Goal: Information Seeking & Learning: Learn about a topic

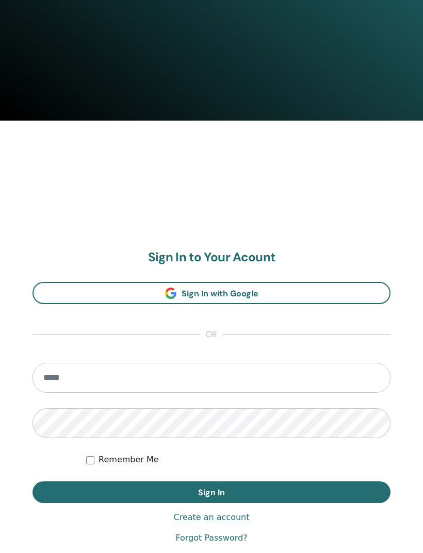
scroll to position [431, 0]
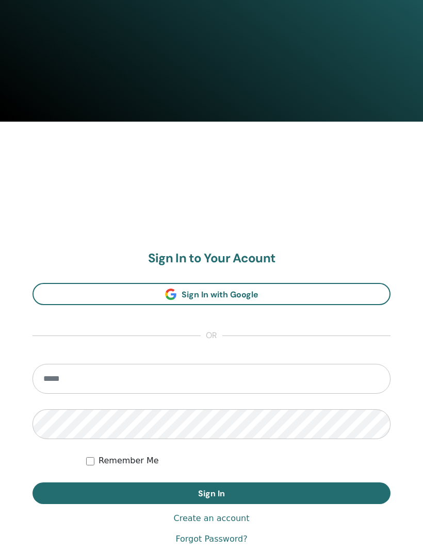
click at [229, 290] on span "Sign In with Google" at bounding box center [219, 295] width 77 height 11
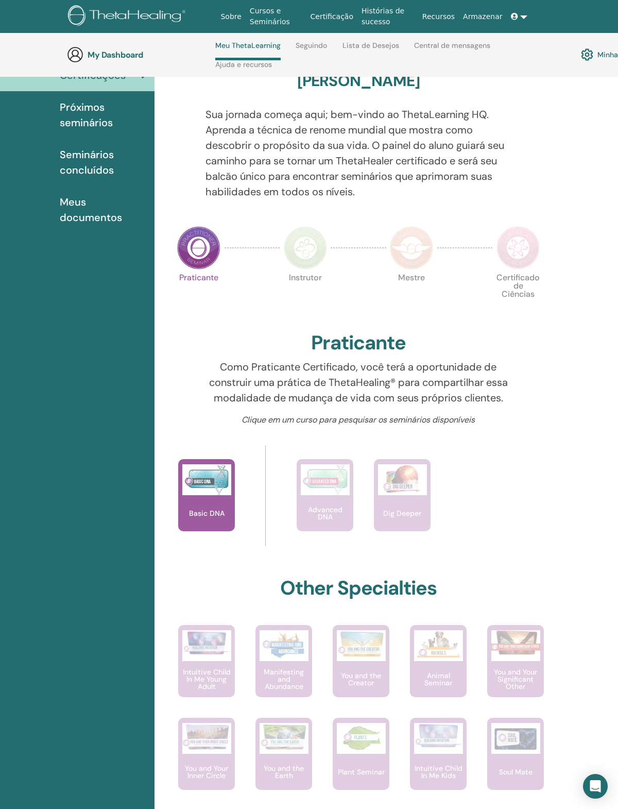
scroll to position [97, 0]
click at [193, 255] on img at bounding box center [198, 248] width 43 height 43
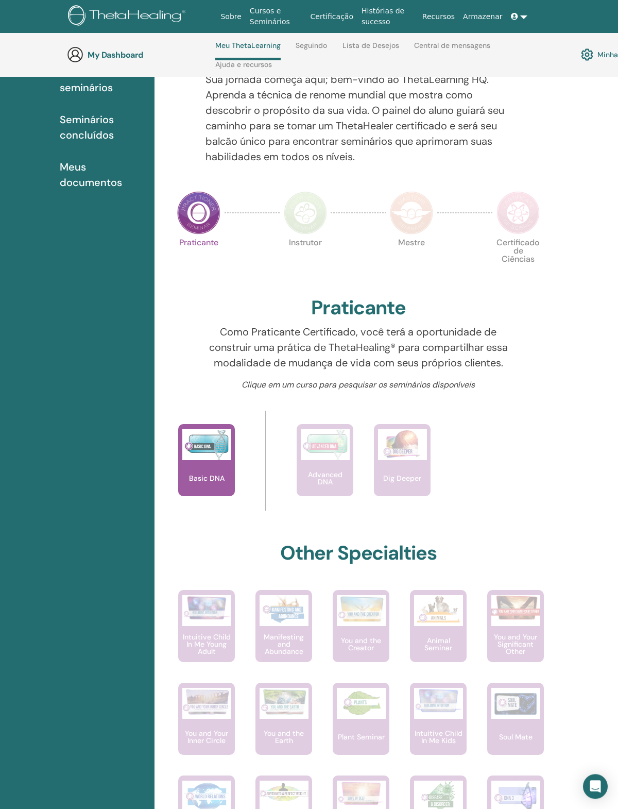
scroll to position [137, 0]
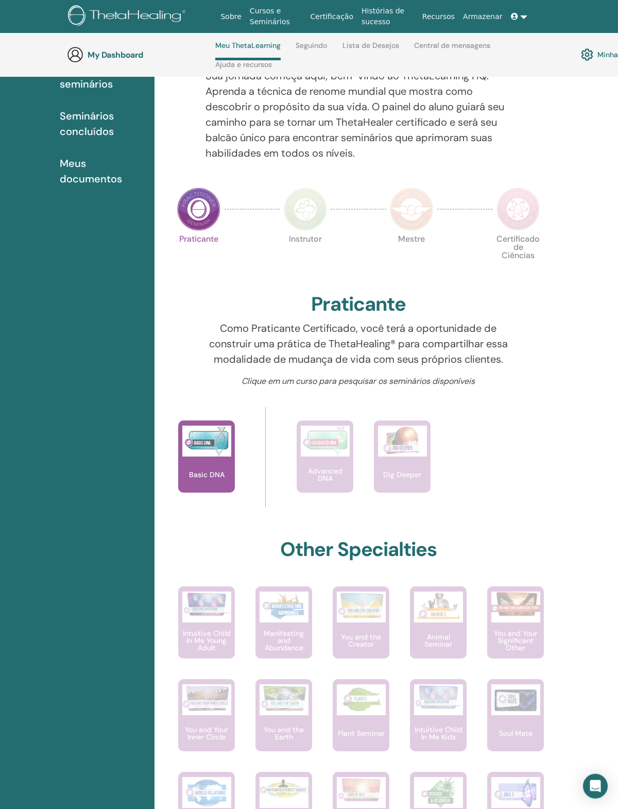
click at [195, 645] on p "Intuitive Child In Me Young Adult" at bounding box center [206, 641] width 57 height 22
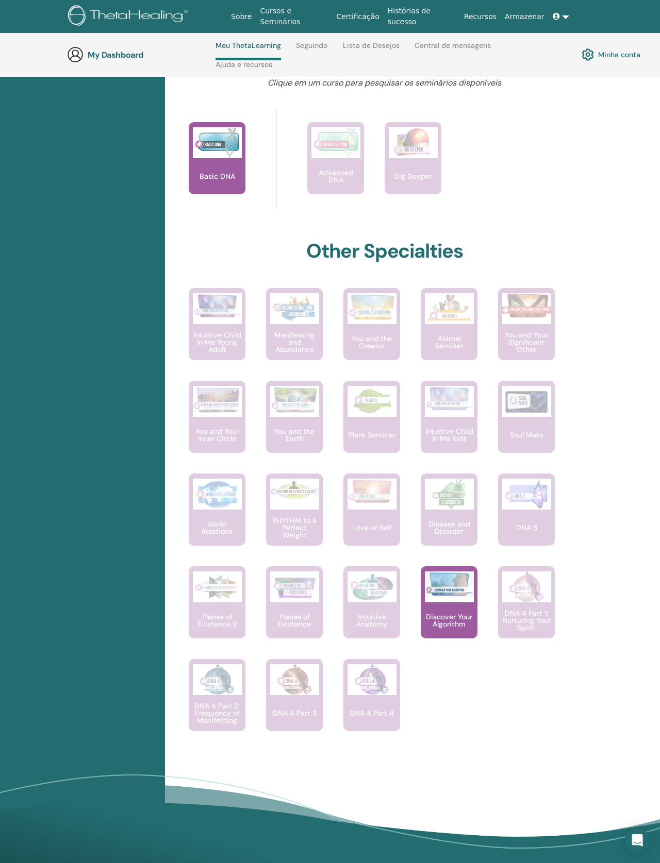
scroll to position [425, 0]
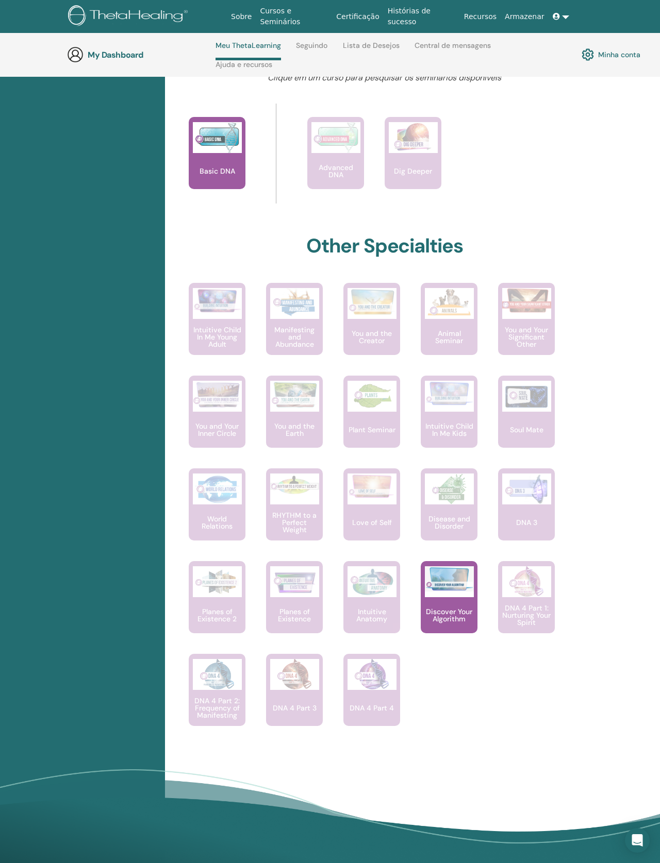
click at [461, 592] on img at bounding box center [449, 578] width 49 height 25
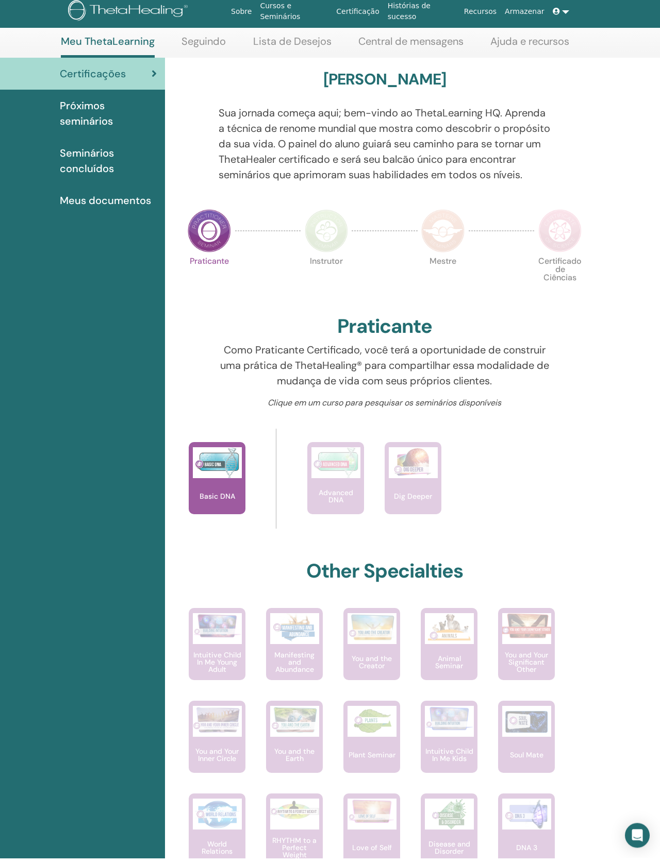
scroll to position [56, 0]
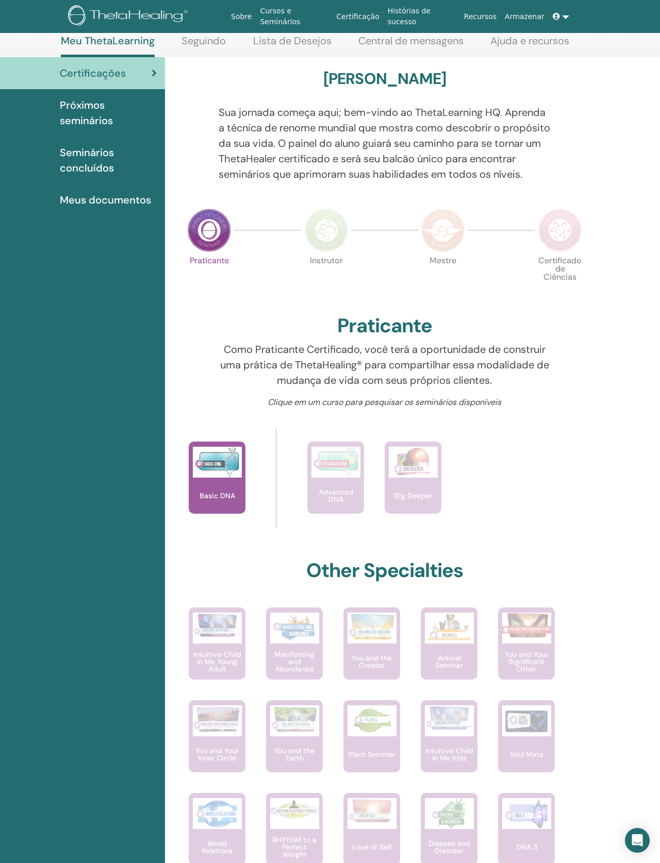
click at [216, 252] on img at bounding box center [209, 230] width 43 height 43
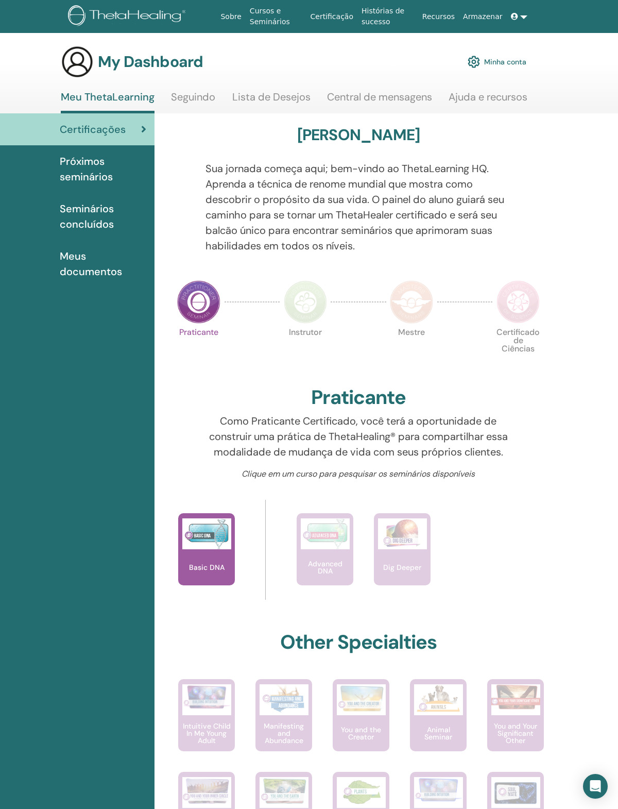
click at [278, 22] on link "Cursos e Seminários" at bounding box center [276, 17] width 61 height 30
